Goal: Entertainment & Leisure: Consume media (video, audio)

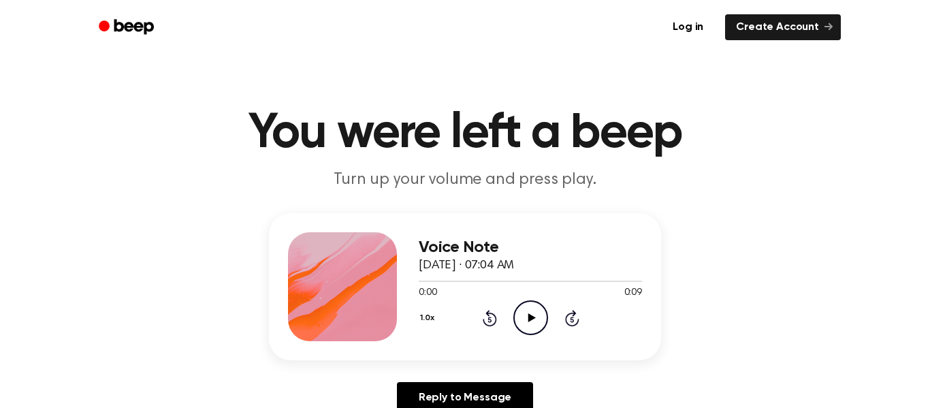
click at [539, 316] on icon "Play Audio" at bounding box center [530, 317] width 35 height 35
click at [536, 314] on icon "Play Audio" at bounding box center [530, 317] width 35 height 35
